Goal: Task Accomplishment & Management: Complete application form

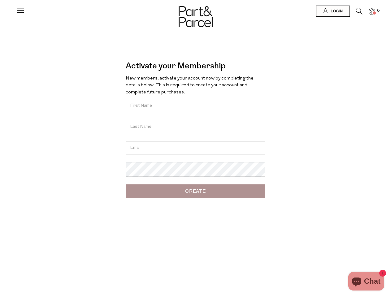
click at [195, 149] on input "email" at bounding box center [196, 147] width 140 height 13
click at [20, 13] on icon at bounding box center [20, 10] width 9 height 9
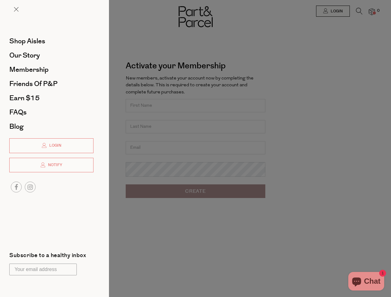
click at [332, 11] on div at bounding box center [195, 148] width 391 height 297
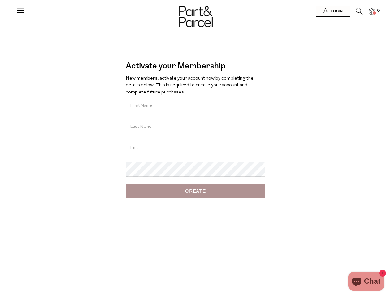
click at [359, 13] on icon at bounding box center [359, 11] width 6 height 7
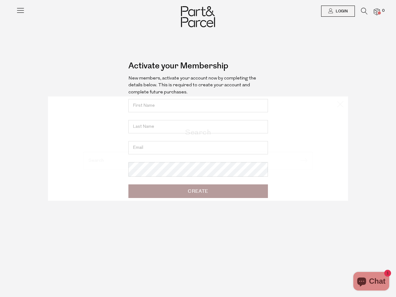
click at [372, 11] on div "Search" at bounding box center [198, 148] width 362 height 297
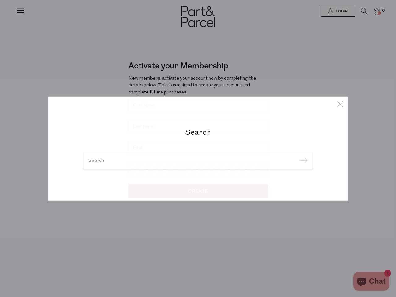
click at [0, 149] on div "Search" at bounding box center [198, 148] width 396 height 297
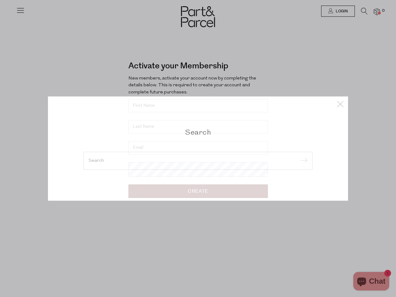
click at [0, 15] on div "Search" at bounding box center [198, 148] width 396 height 297
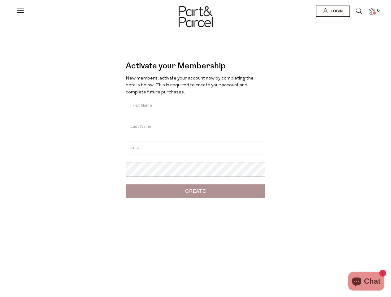
click at [0, 78] on body "Ready to stock up? Close No items in your parcel. Loading Join to Save on this …" at bounding box center [195, 201] width 391 height 403
click at [0, 149] on body "Ready to stock up? Close No items in your parcel. Loading Join to Save on this …" at bounding box center [195, 201] width 391 height 403
click at [0, 14] on div at bounding box center [195, 11] width 391 height 22
